Goal: Information Seeking & Learning: Learn about a topic

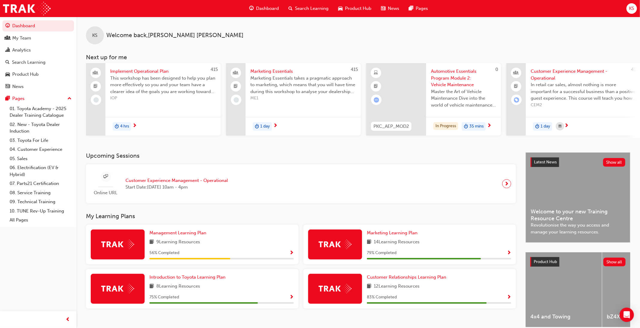
scroll to position [30, 0]
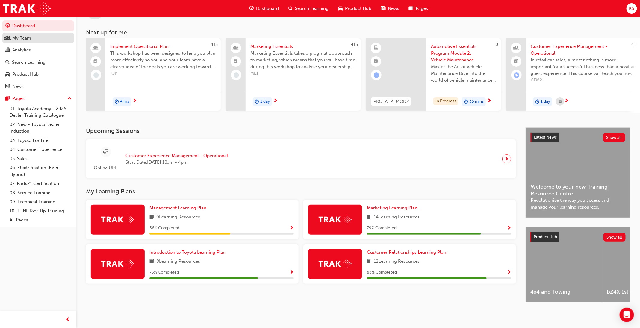
click at [32, 39] on div "My Team" at bounding box center [38, 37] width 66 height 7
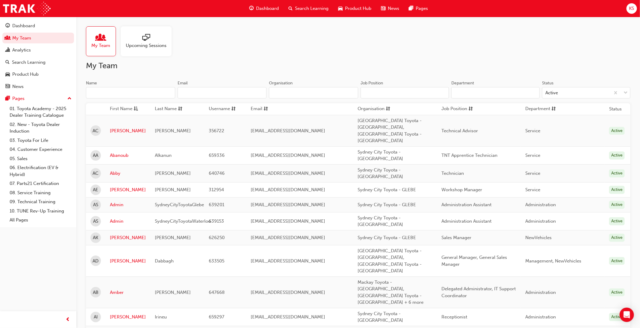
click at [127, 95] on input "Name" at bounding box center [130, 92] width 89 height 11
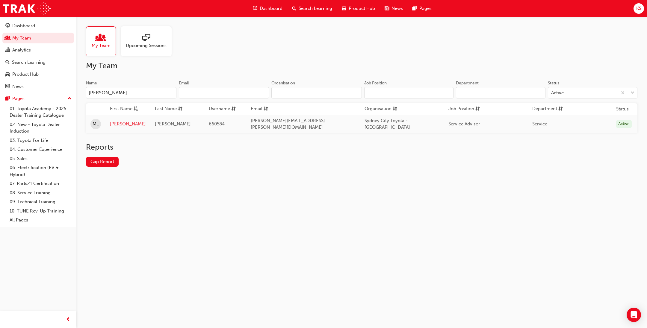
type input "[PERSON_NAME]"
click at [119, 122] on link "[PERSON_NAME]" at bounding box center [128, 124] width 36 height 7
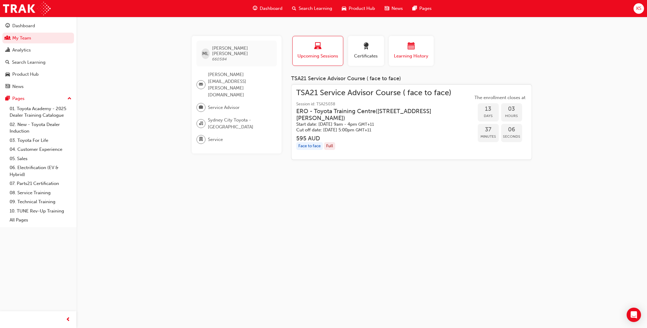
click at [406, 45] on div "button" at bounding box center [411, 47] width 36 height 9
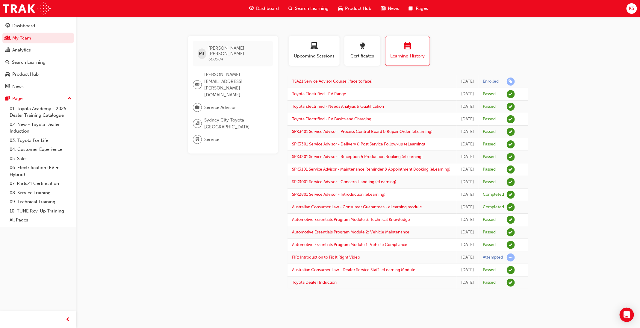
click at [314, 9] on span "Search Learning" at bounding box center [312, 8] width 34 height 7
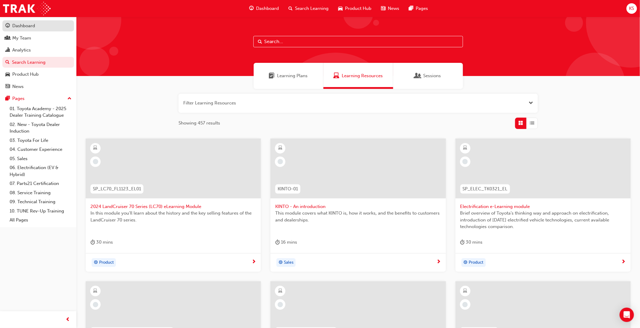
click at [35, 25] on div "Dashboard" at bounding box center [38, 25] width 66 height 7
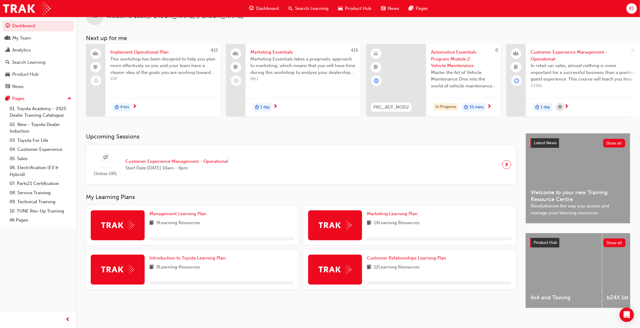
scroll to position [30, 0]
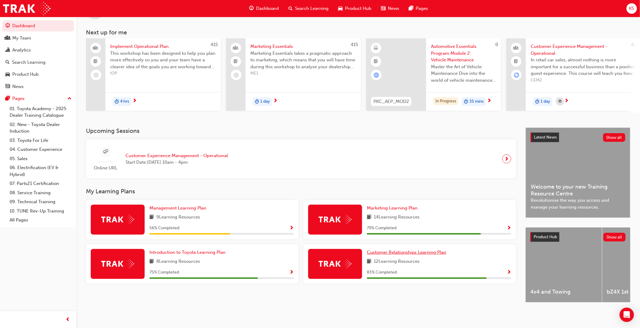
click at [397, 250] on span "Customer Relationships Learning Plan" at bounding box center [406, 252] width 79 height 5
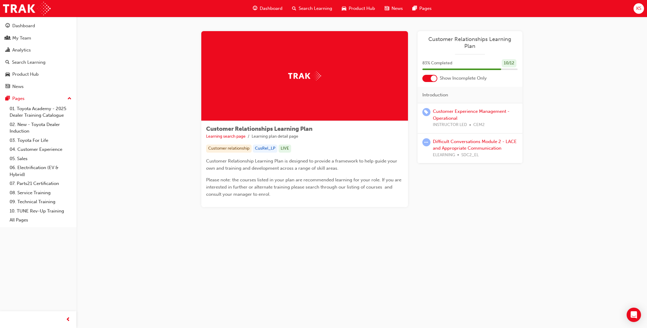
click at [432, 75] on div at bounding box center [434, 78] width 6 height 6
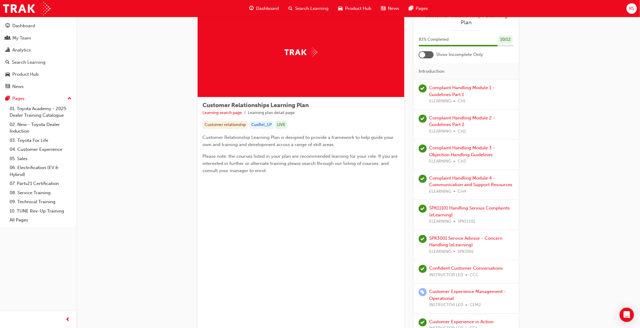
scroll to position [45, 0]
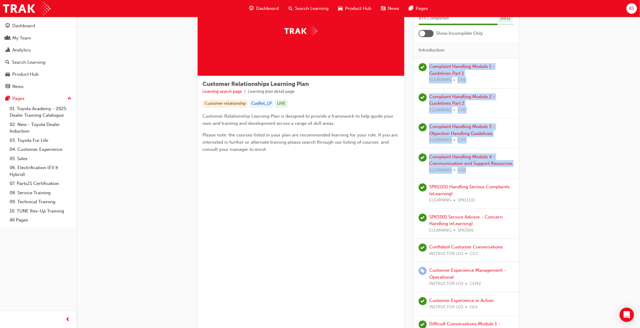
drag, startPoint x: 519, startPoint y: 164, endPoint x: 429, endPoint y: 55, distance: 141.3
click at [429, 55] on div "Customer Relationships Learning Plan Learning search page Learning plan detail …" at bounding box center [358, 209] width 340 height 446
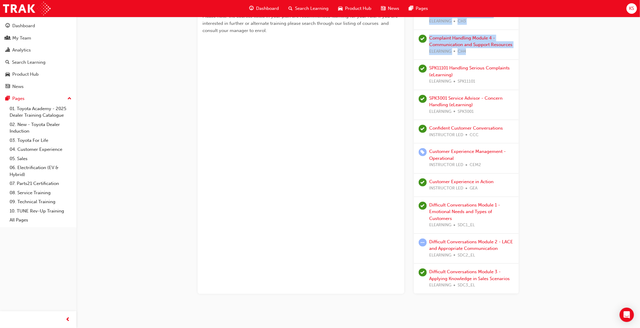
scroll to position [168, 0]
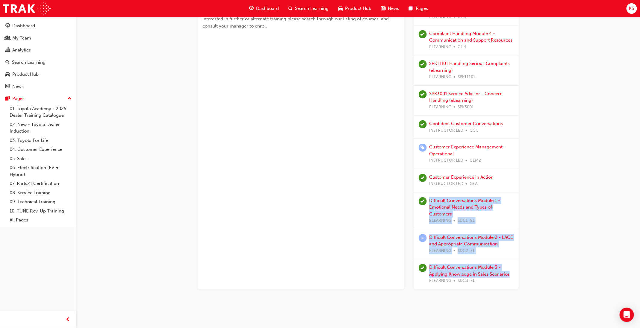
drag, startPoint x: 516, startPoint y: 272, endPoint x: 426, endPoint y: 193, distance: 119.9
click at [426, 193] on div "Complaint Handling Module 1 - Guidelines Part 1 ELEARNING CH1 Complaint Handlin…" at bounding box center [466, 112] width 105 height 355
click at [508, 208] on div "Difficult Conversations Module 1 - Emotional Needs and Types of Customers ELEAR…" at bounding box center [471, 210] width 85 height 27
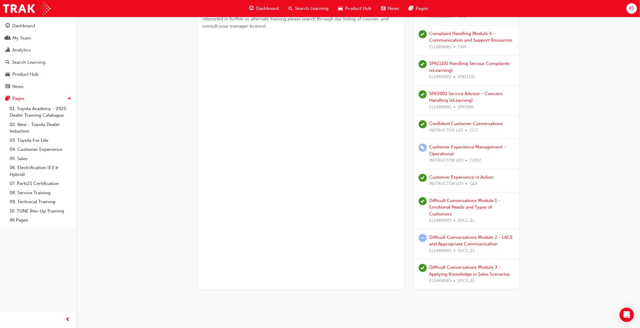
click at [320, 4] on div "Search Learning" at bounding box center [309, 8] width 50 height 12
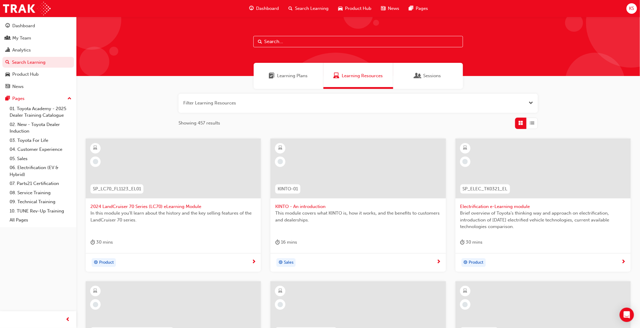
click at [290, 31] on div at bounding box center [358, 46] width 564 height 59
drag, startPoint x: 292, startPoint y: 40, endPoint x: 290, endPoint y: 44, distance: 5.5
click at [292, 40] on input "text" at bounding box center [358, 41] width 210 height 11
type input "difficult"
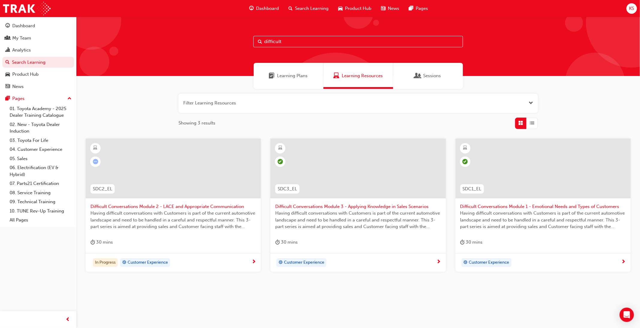
scroll to position [1, 0]
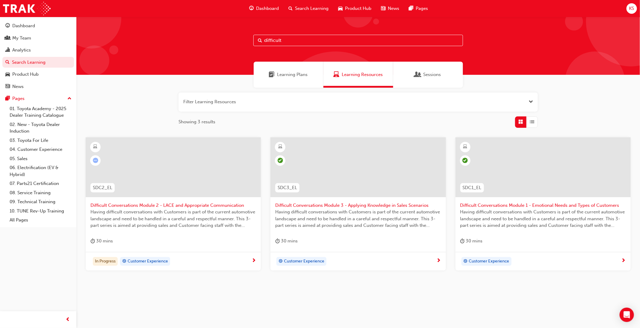
click at [510, 213] on span "Having difficult conversations with Customers is part of the current automotive…" at bounding box center [543, 219] width 166 height 20
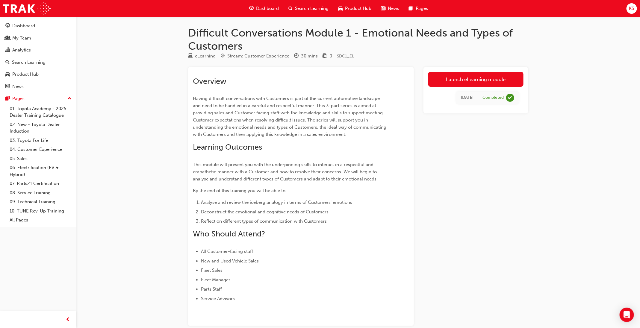
scroll to position [1, 0]
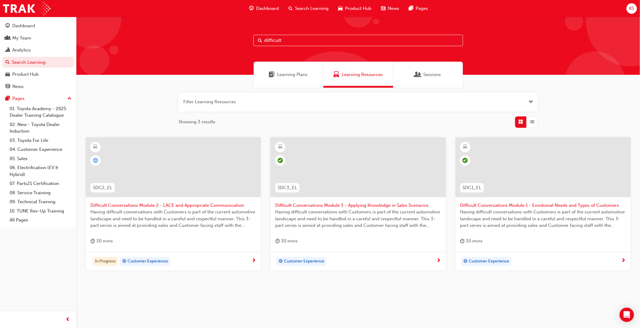
click at [375, 216] on span "Having difficult conversations with Customers is part of the current automotive…" at bounding box center [358, 219] width 166 height 20
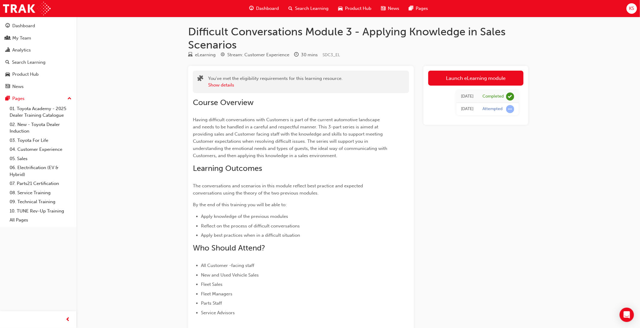
click at [279, 7] on div "Dashboard" at bounding box center [263, 8] width 39 height 12
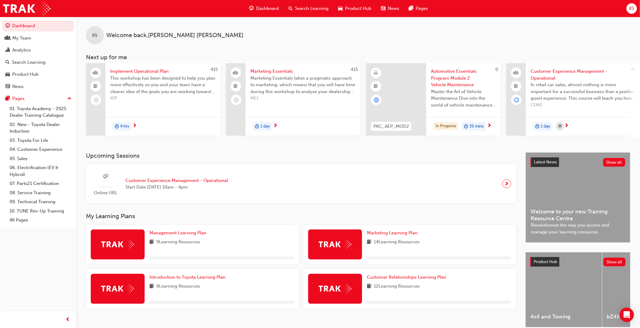
click at [404, 284] on div "Customer Relationships Learning Plan 12 Learning Resources" at bounding box center [439, 289] width 144 height 30
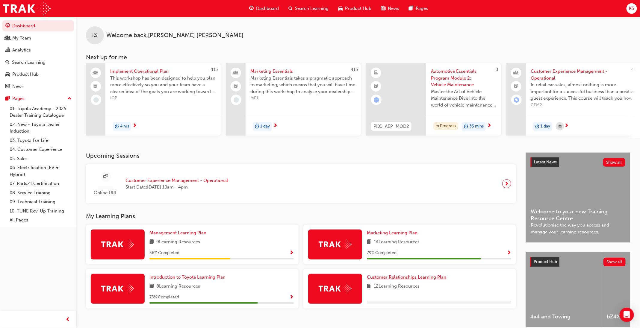
click at [404, 278] on span "Customer Relationships Learning Plan" at bounding box center [406, 277] width 79 height 5
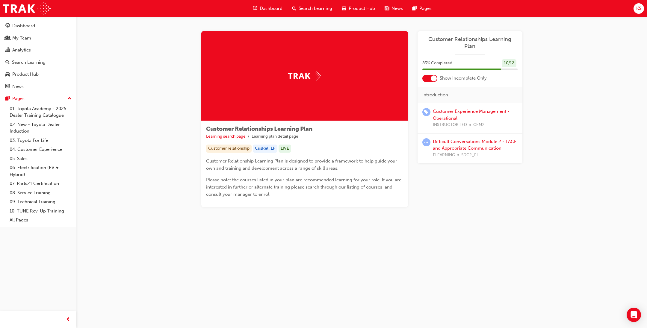
click at [435, 77] on div "Customer Relationships Learning Plan 83 % Completed 10 / 12 Show Incomplete Onl…" at bounding box center [469, 97] width 105 height 132
click at [433, 75] on div at bounding box center [434, 78] width 6 height 6
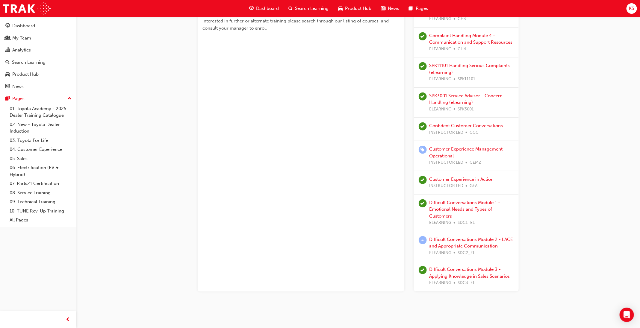
scroll to position [168, 0]
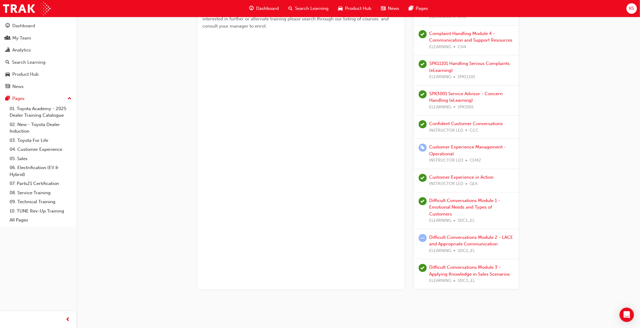
click at [258, 16] on div "Dashboard Search Learning Product Hub News Pages" at bounding box center [338, 8] width 193 height 17
click at [258, 8] on span "Dashboard" at bounding box center [267, 8] width 23 height 7
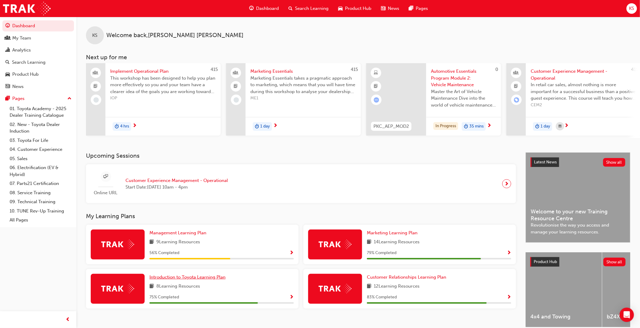
click at [205, 279] on span "Introduction to Toyota Learning Plan" at bounding box center [187, 277] width 76 height 5
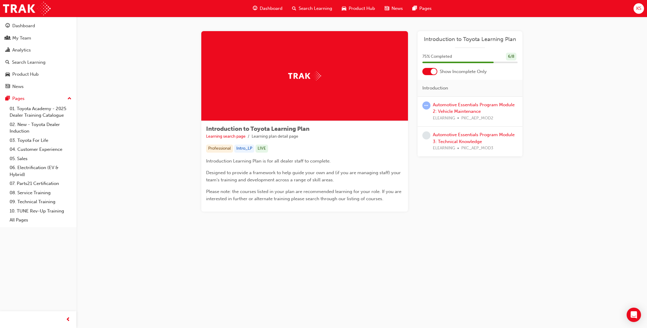
click at [432, 71] on div at bounding box center [434, 72] width 6 height 6
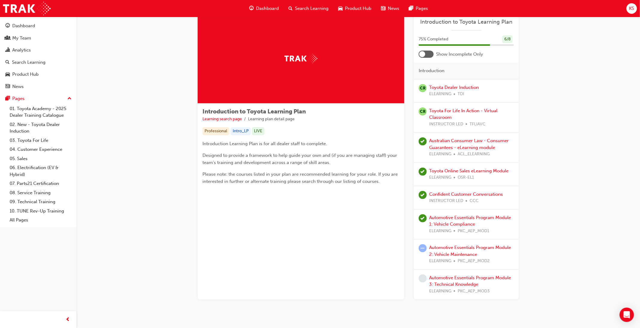
scroll to position [34, 0]
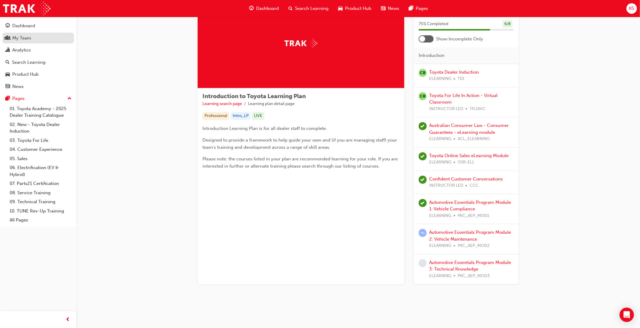
click at [36, 37] on div "My Team" at bounding box center [38, 37] width 66 height 7
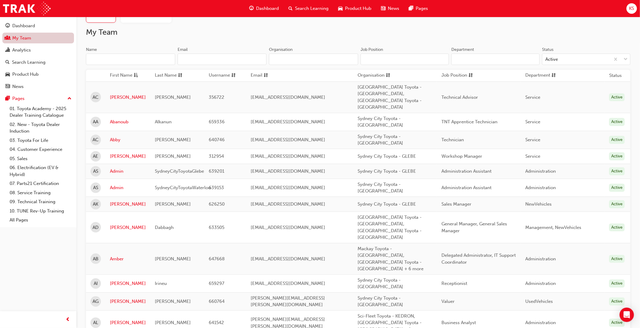
click at [117, 61] on input "Name" at bounding box center [130, 59] width 89 height 11
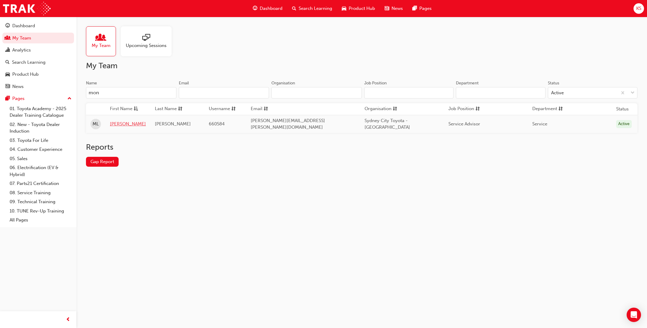
type input "mon"
click at [114, 123] on link "[PERSON_NAME]" at bounding box center [128, 124] width 36 height 7
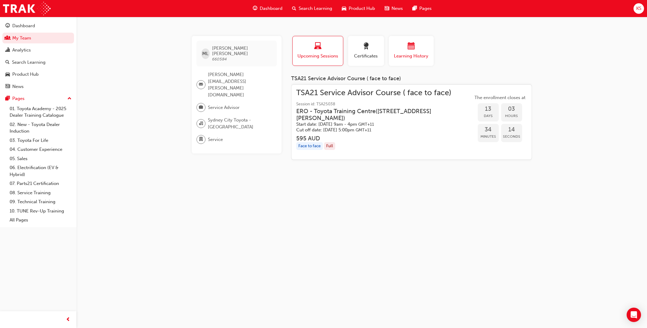
click at [419, 48] on div "button" at bounding box center [411, 47] width 36 height 9
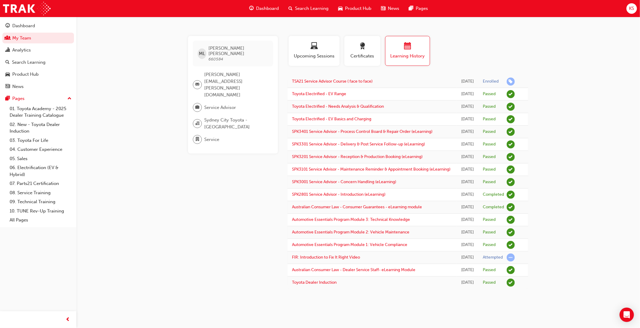
click at [270, 6] on span "Dashboard" at bounding box center [267, 8] width 23 height 7
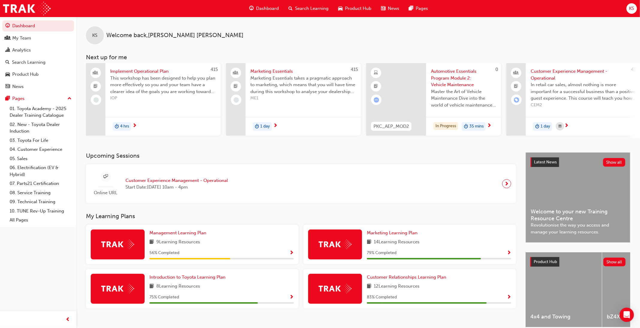
click at [298, 7] on span "Search Learning" at bounding box center [312, 8] width 34 height 7
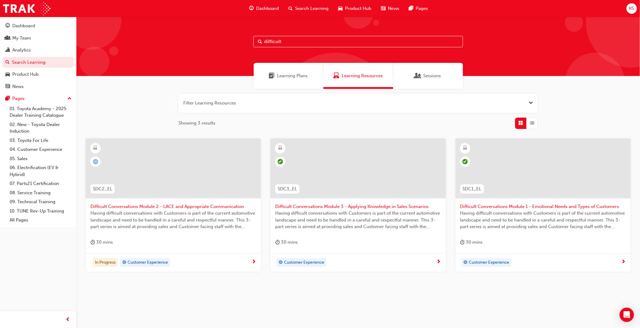
click at [340, 102] on button "button" at bounding box center [357, 103] width 359 height 19
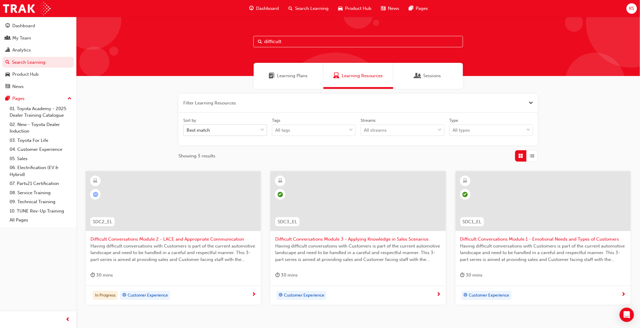
click at [252, 134] on div "Best match" at bounding box center [221, 130] width 74 height 10
click at [187, 133] on input "Sort by Best match" at bounding box center [187, 130] width 1 height 5
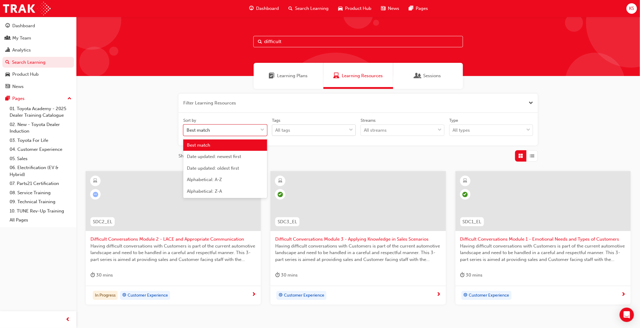
click at [322, 131] on div "All tags" at bounding box center [309, 130] width 74 height 10
click at [276, 131] on input "Tags All tags" at bounding box center [275, 130] width 1 height 5
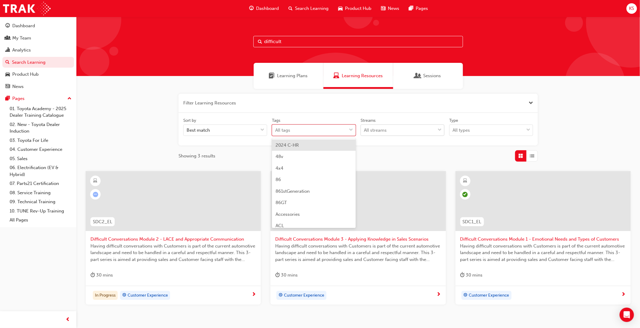
click at [394, 131] on div "All streams" at bounding box center [398, 130] width 74 height 10
click at [364, 131] on input "Streams All streams" at bounding box center [364, 130] width 1 height 5
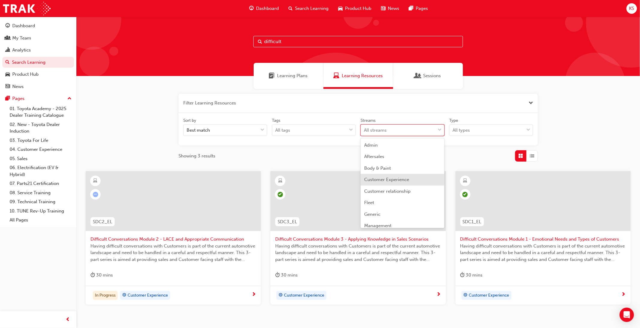
click at [409, 181] on span "Customer Experience" at bounding box center [386, 179] width 45 height 5
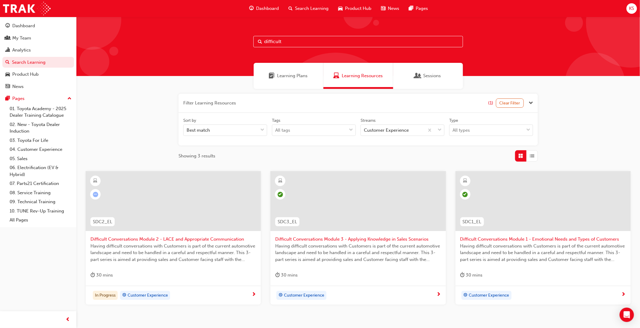
drag, startPoint x: 296, startPoint y: 40, endPoint x: 238, endPoint y: 35, distance: 57.7
click at [238, 35] on div "difficult" at bounding box center [358, 46] width 564 height 59
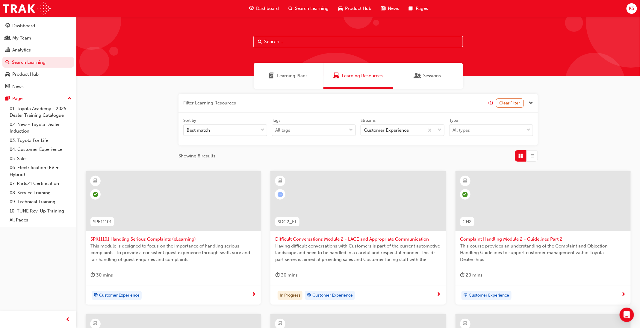
click at [574, 104] on div "Filter Learning Resources (1) Clear Filter Sort by Best match Tags All tags Str…" at bounding box center [358, 288] width 564 height 398
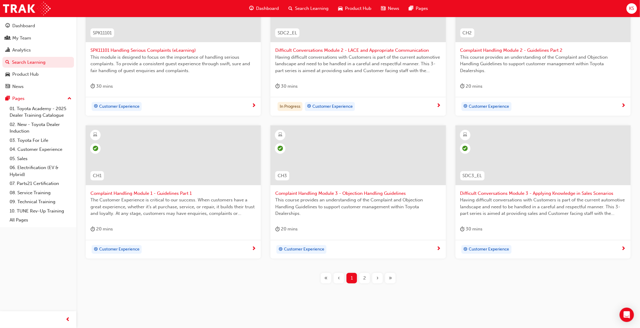
scroll to position [193, 0]
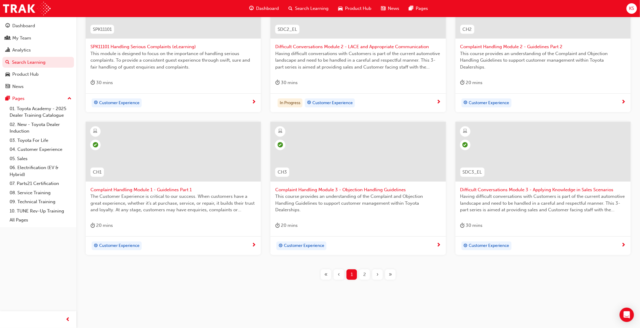
click at [367, 279] on div "2" at bounding box center [364, 275] width 10 height 10
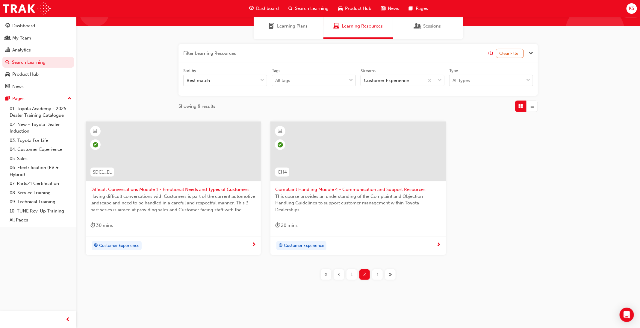
click at [352, 274] on span "1" at bounding box center [352, 274] width 2 height 7
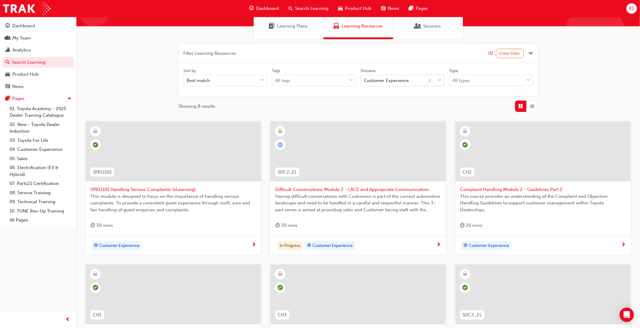
click at [403, 75] on div "Customer Experience" at bounding box center [392, 80] width 63 height 10
click at [364, 78] on input "Streams Customer Experience" at bounding box center [364, 80] width 1 height 5
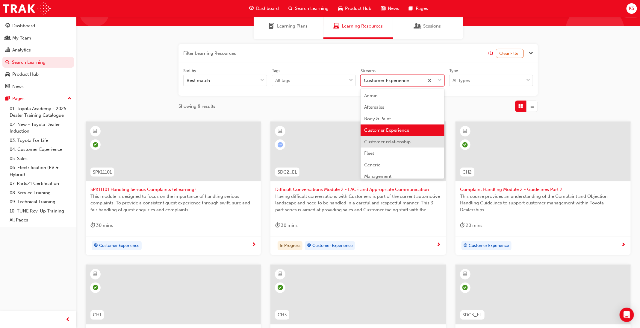
click at [408, 140] on span "Customer relationship" at bounding box center [387, 141] width 46 height 5
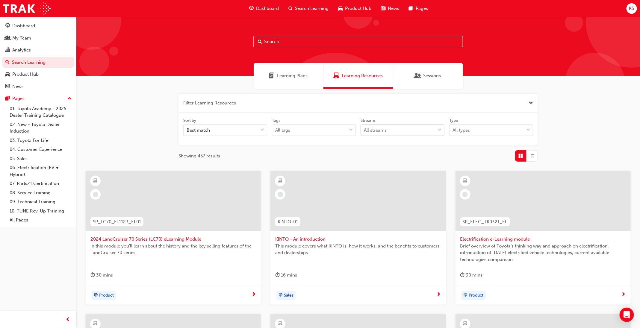
click at [438, 128] on span "down-icon" at bounding box center [440, 130] width 4 height 8
click at [364, 128] on input "Streams All streams" at bounding box center [364, 130] width 1 height 5
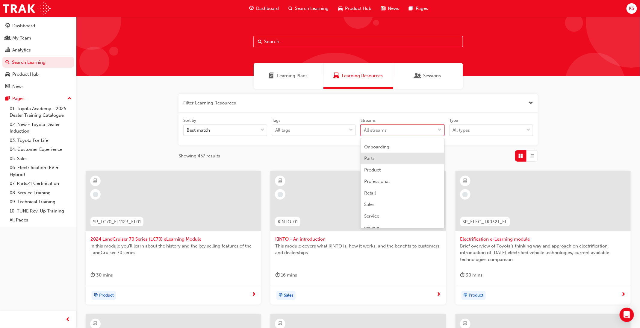
scroll to position [135, 0]
click at [401, 193] on div "Service" at bounding box center [403, 195] width 84 height 12
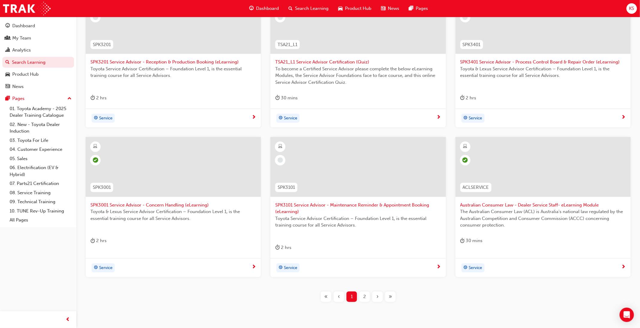
scroll to position [180, 0]
click at [366, 296] on span "2" at bounding box center [364, 294] width 3 height 7
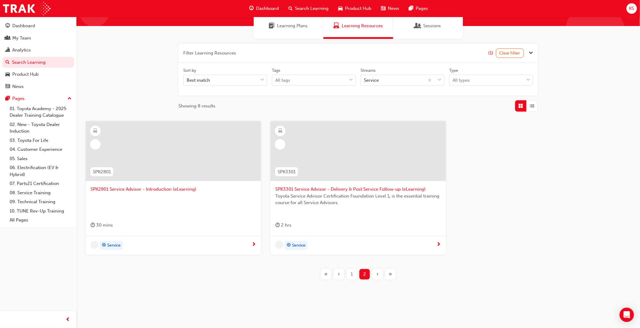
scroll to position [50, 0]
click at [352, 277] on div "1" at bounding box center [352, 275] width 10 height 10
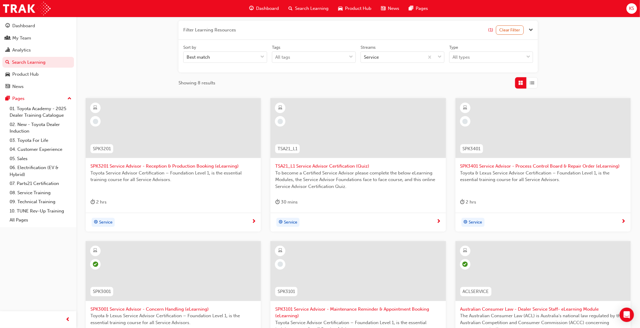
scroll to position [95, 0]
